Goal: Information Seeking & Learning: Learn about a topic

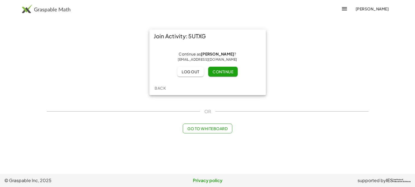
click at [233, 69] on span "Continue" at bounding box center [223, 71] width 21 height 5
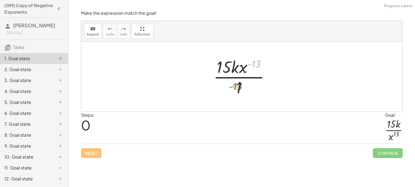
drag, startPoint x: 248, startPoint y: 66, endPoint x: 230, endPoint y: 88, distance: 29.5
click at [230, 88] on div at bounding box center [244, 77] width 66 height 42
drag, startPoint x: 248, startPoint y: 65, endPoint x: 221, endPoint y: 88, distance: 36.1
click at [221, 88] on div at bounding box center [244, 77] width 66 height 42
drag, startPoint x: 250, startPoint y: 65, endPoint x: 253, endPoint y: 55, distance: 10.5
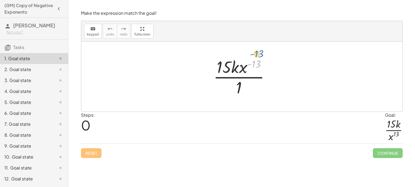
click at [253, 55] on div "- ( 13 ) · 15 · k · x ( - 13 ) · 1" at bounding box center [241, 76] width 73 height 45
drag, startPoint x: 244, startPoint y: 67, endPoint x: 235, endPoint y: 89, distance: 24.0
click at [235, 89] on div at bounding box center [244, 77] width 66 height 42
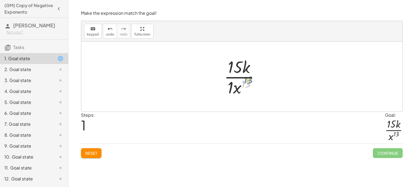
drag, startPoint x: 243, startPoint y: 86, endPoint x: 245, endPoint y: 83, distance: 3.9
click at [245, 83] on div at bounding box center [243, 77] width 45 height 42
drag, startPoint x: 231, startPoint y: 86, endPoint x: 239, endPoint y: 89, distance: 8.5
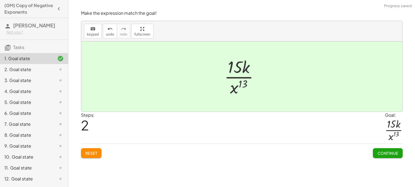
click at [380, 151] on span "Continue" at bounding box center [387, 153] width 21 height 5
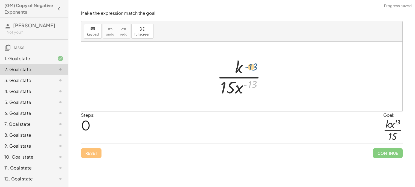
drag, startPoint x: 249, startPoint y: 85, endPoint x: 250, endPoint y: 67, distance: 18.1
click at [250, 67] on div at bounding box center [244, 77] width 59 height 42
drag, startPoint x: 238, startPoint y: 93, endPoint x: 239, endPoint y: 74, distance: 18.6
click at [239, 74] on div at bounding box center [244, 77] width 59 height 42
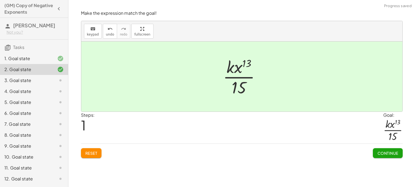
click at [381, 157] on button "Continue" at bounding box center [388, 153] width 30 height 10
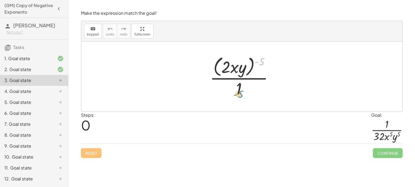
drag, startPoint x: 259, startPoint y: 63, endPoint x: 237, endPoint y: 96, distance: 39.1
click at [237, 96] on div at bounding box center [243, 76] width 73 height 45
drag, startPoint x: 257, startPoint y: 61, endPoint x: 233, endPoint y: 91, distance: 38.4
click at [233, 91] on div at bounding box center [243, 76] width 73 height 45
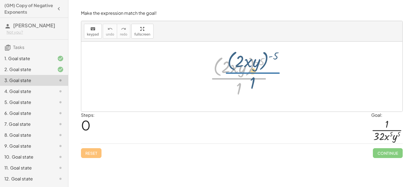
drag, startPoint x: 242, startPoint y: 74, endPoint x: 246, endPoint y: 71, distance: 4.7
click at [246, 71] on div at bounding box center [243, 76] width 73 height 45
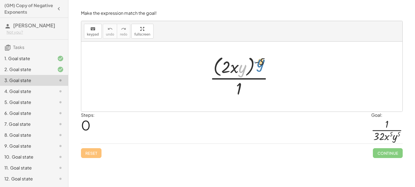
drag, startPoint x: 245, startPoint y: 68, endPoint x: 264, endPoint y: 62, distance: 19.6
click at [264, 62] on div at bounding box center [243, 76] width 73 height 45
drag, startPoint x: 228, startPoint y: 69, endPoint x: 223, endPoint y: 71, distance: 4.9
click at [223, 71] on div at bounding box center [243, 76] width 73 height 45
drag, startPoint x: 262, startPoint y: 62, endPoint x: 228, endPoint y: 68, distance: 34.5
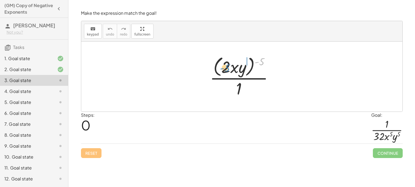
click at [228, 68] on div at bounding box center [243, 76] width 73 height 45
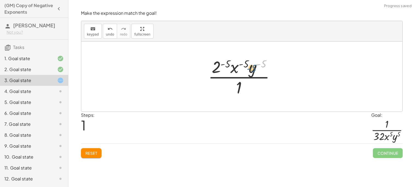
drag, startPoint x: 263, startPoint y: 65, endPoint x: 253, endPoint y: 70, distance: 10.8
click at [253, 70] on div at bounding box center [244, 77] width 77 height 42
drag, startPoint x: 246, startPoint y: 65, endPoint x: 235, endPoint y: 70, distance: 11.4
click at [235, 70] on div at bounding box center [244, 77] width 77 height 42
drag, startPoint x: 231, startPoint y: 65, endPoint x: 224, endPoint y: 65, distance: 6.9
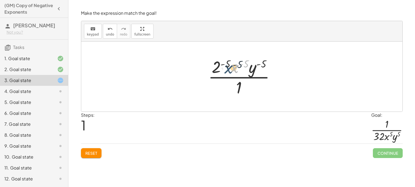
click at [224, 65] on div at bounding box center [244, 77] width 77 height 42
drag, startPoint x: 225, startPoint y: 65, endPoint x: 216, endPoint y: 69, distance: 10.0
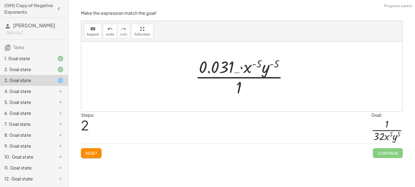
click at [221, 70] on div at bounding box center [244, 77] width 103 height 42
click at [92, 146] on div "Reset Continue" at bounding box center [242, 151] width 322 height 15
click at [94, 152] on span "Reset" at bounding box center [91, 153] width 12 height 5
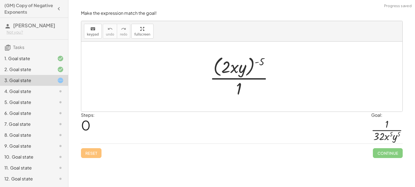
scroll to position [43, 0]
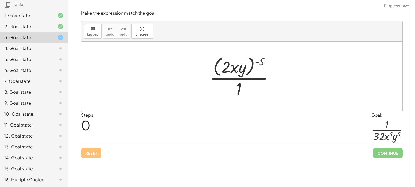
click at [38, 175] on div "16. Multiple Choice" at bounding box center [34, 179] width 68 height 11
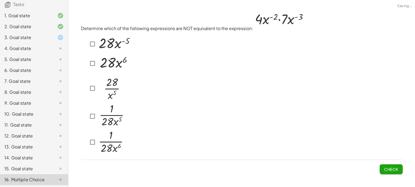
click at [61, 166] on icon at bounding box center [60, 169] width 7 height 7
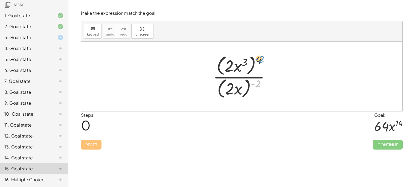
drag, startPoint x: 260, startPoint y: 84, endPoint x: 264, endPoint y: 61, distance: 23.1
click at [264, 61] on div at bounding box center [243, 76] width 67 height 47
drag, startPoint x: 263, startPoint y: 60, endPoint x: 260, endPoint y: 86, distance: 26.1
click at [260, 86] on div at bounding box center [243, 76] width 67 height 47
drag, startPoint x: 248, startPoint y: 64, endPoint x: 240, endPoint y: 68, distance: 9.5
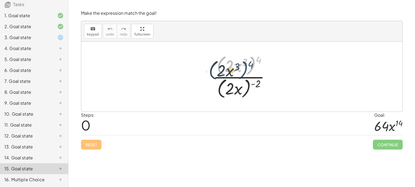
click at [240, 68] on div at bounding box center [243, 76] width 67 height 47
drag, startPoint x: 243, startPoint y: 62, endPoint x: 238, endPoint y: 68, distance: 7.9
click at [238, 68] on div at bounding box center [243, 76] width 67 height 47
drag, startPoint x: 246, startPoint y: 62, endPoint x: 229, endPoint y: 66, distance: 17.1
click at [229, 66] on div at bounding box center [243, 76] width 67 height 47
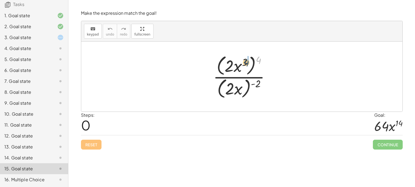
drag, startPoint x: 262, startPoint y: 57, endPoint x: 248, endPoint y: 60, distance: 13.9
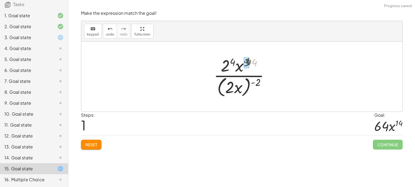
drag, startPoint x: 254, startPoint y: 66, endPoint x: 248, endPoint y: 65, distance: 6.1
drag, startPoint x: 250, startPoint y: 64, endPoint x: 246, endPoint y: 65, distance: 3.9
click at [246, 65] on div at bounding box center [244, 76] width 66 height 45
drag, startPoint x: 235, startPoint y: 62, endPoint x: 229, endPoint y: 65, distance: 5.9
drag, startPoint x: 258, startPoint y: 78, endPoint x: 237, endPoint y: 86, distance: 21.9
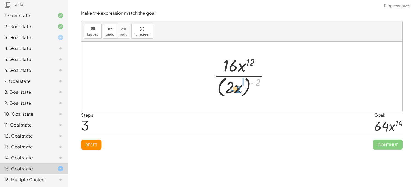
click at [237, 86] on div at bounding box center [244, 76] width 66 height 45
drag, startPoint x: 252, startPoint y: 84, endPoint x: 242, endPoint y: 86, distance: 10.2
click at [242, 86] on div at bounding box center [243, 77] width 59 height 42
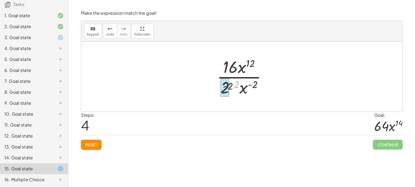
drag, startPoint x: 239, startPoint y: 85, endPoint x: 230, endPoint y: 88, distance: 9.4
click at [230, 88] on div at bounding box center [243, 77] width 59 height 42
drag, startPoint x: 253, startPoint y: 65, endPoint x: 264, endPoint y: 86, distance: 23.9
click at [264, 86] on div at bounding box center [244, 77] width 71 height 42
drag, startPoint x: 261, startPoint y: 85, endPoint x: 252, endPoint y: 64, distance: 23.4
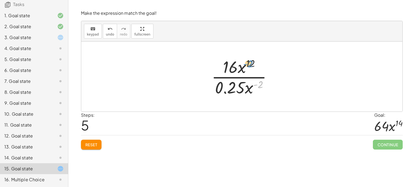
click at [252, 64] on div at bounding box center [244, 77] width 71 height 42
drag, startPoint x: 249, startPoint y: 83, endPoint x: 242, endPoint y: 62, distance: 22.6
drag, startPoint x: 248, startPoint y: 62, endPoint x: 246, endPoint y: 89, distance: 27.2
click at [246, 89] on div at bounding box center [244, 77] width 54 height 42
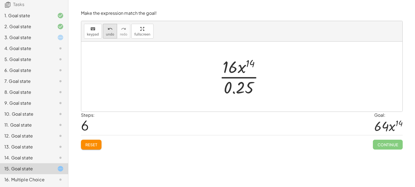
click at [107, 33] on span "undo" at bounding box center [110, 35] width 8 height 4
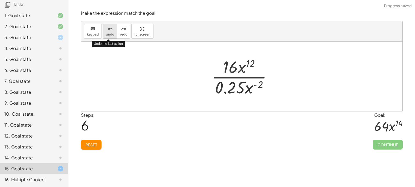
click at [107, 33] on span "undo" at bounding box center [110, 35] width 8 height 4
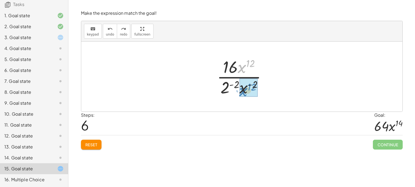
drag, startPoint x: 243, startPoint y: 68, endPoint x: 244, endPoint y: 91, distance: 23.6
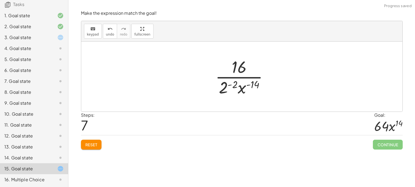
click at [241, 89] on div at bounding box center [244, 77] width 63 height 42
drag, startPoint x: 227, startPoint y: 88, endPoint x: 240, endPoint y: 68, distance: 24.3
click at [240, 68] on div at bounding box center [244, 77] width 63 height 42
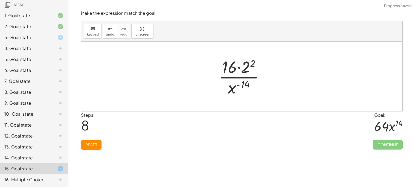
click at [253, 62] on div at bounding box center [243, 77] width 55 height 42
click at [243, 70] on div at bounding box center [244, 77] width 50 height 42
drag, startPoint x: 237, startPoint y: 86, endPoint x: 245, endPoint y: 86, distance: 7.7
click at [245, 86] on div at bounding box center [244, 77] width 44 height 42
drag, startPoint x: 244, startPoint y: 84, endPoint x: 233, endPoint y: 89, distance: 12.6
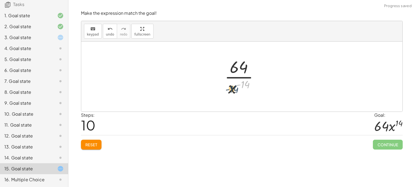
click at [233, 89] on div at bounding box center [244, 77] width 44 height 42
click at [109, 30] on icon "undo" at bounding box center [110, 29] width 5 height 7
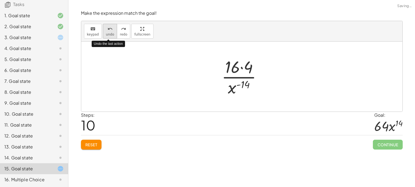
click at [109, 30] on icon "undo" at bounding box center [110, 29] width 5 height 7
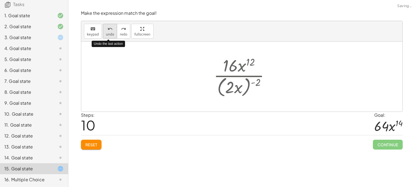
click at [109, 30] on icon "undo" at bounding box center [110, 29] width 5 height 7
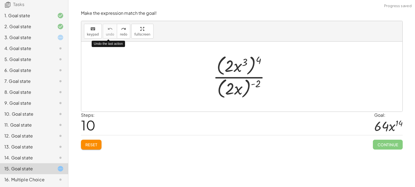
click at [268, 119] on div "Steps: 10 Goal: · 64 · x 14" at bounding box center [242, 124] width 322 height 24
